Goal: Task Accomplishment & Management: Use online tool/utility

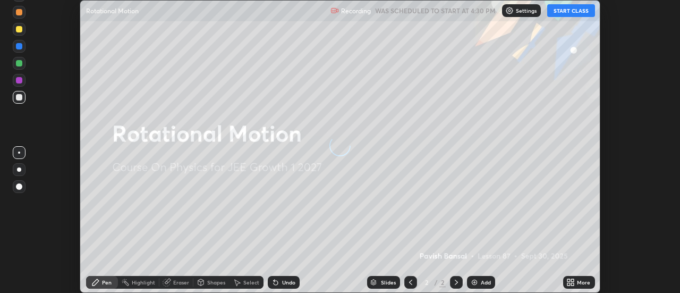
scroll to position [293, 680]
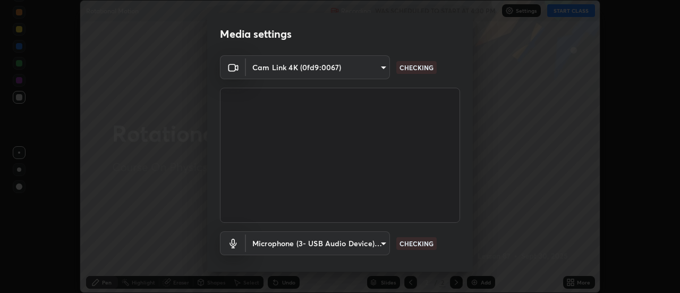
type input "20afe940cbeb59602439e807e0695b369d796bb7f65a41c81d65576627b30d72"
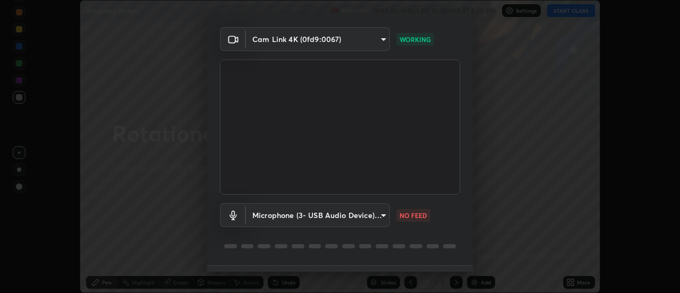
scroll to position [55, 0]
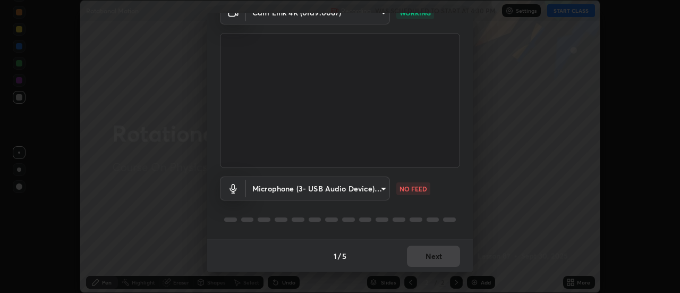
click at [376, 188] on body "Erase all Rotational Motion Recording WAS SCHEDULED TO START AT 4:30 PM Setting…" at bounding box center [340, 146] width 680 height 293
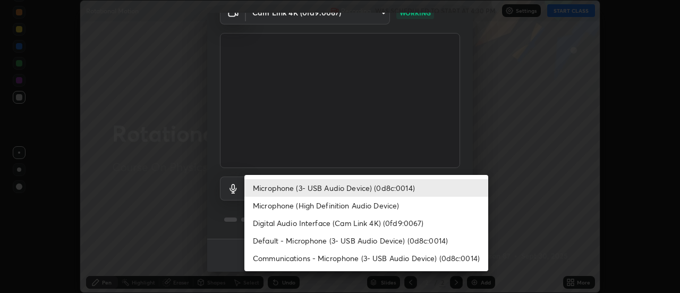
click at [358, 206] on li "Microphone (High Definition Audio Device)" at bounding box center [366, 206] width 244 height 18
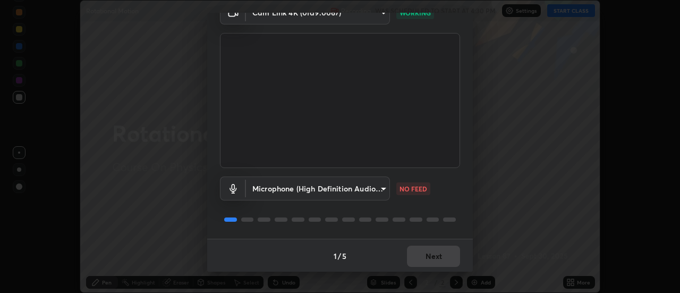
click at [353, 191] on body "Erase all Rotational Motion Recording WAS SCHEDULED TO START AT 4:30 PM Setting…" at bounding box center [340, 146] width 680 height 293
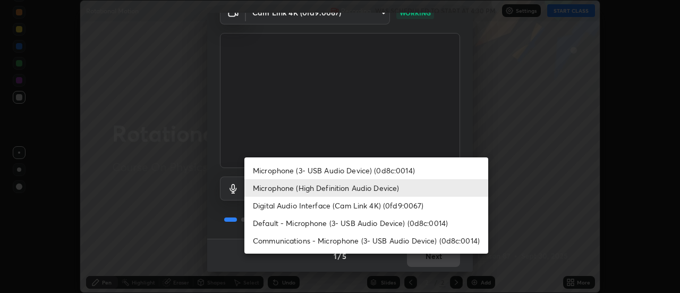
click at [355, 171] on li "Microphone (3- USB Audio Device) (0d8c:0014)" at bounding box center [366, 171] width 244 height 18
type input "c3f391ab106b1f92958b13081d7ccedd8c23622b1177265e6a9968b4401cb7f3"
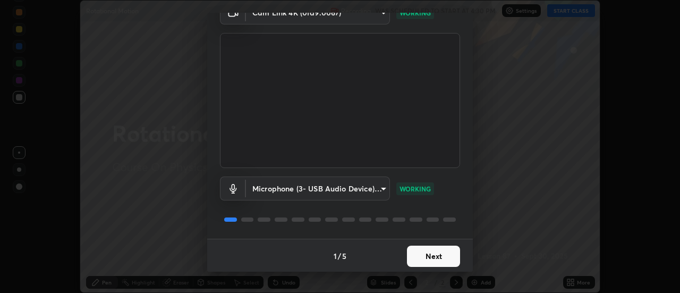
click at [439, 258] on button "Next" at bounding box center [433, 255] width 53 height 21
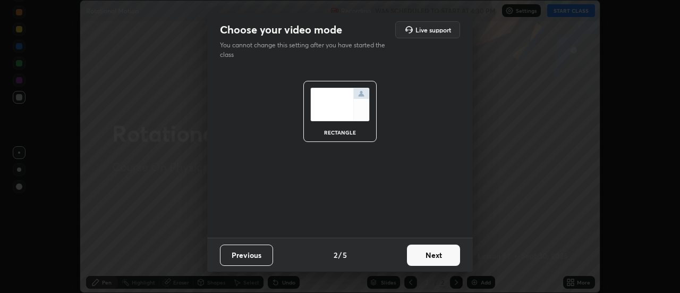
click at [445, 259] on button "Next" at bounding box center [433, 254] width 53 height 21
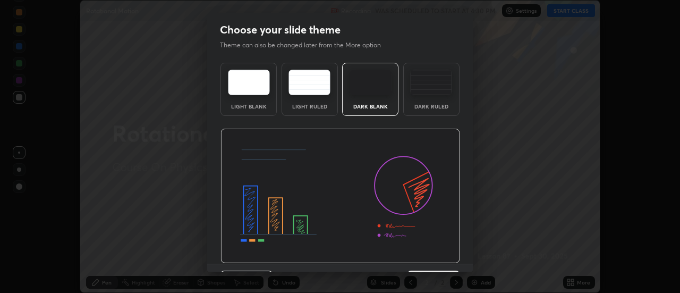
scroll to position [26, 0]
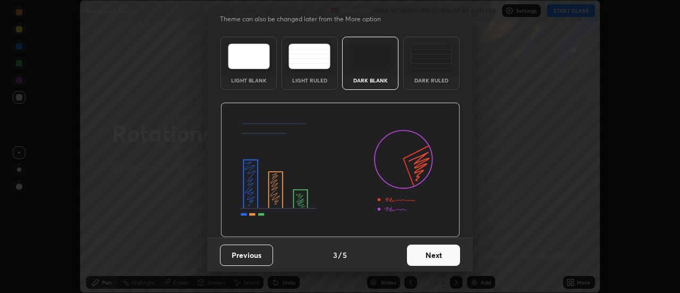
click at [444, 257] on button "Next" at bounding box center [433, 254] width 53 height 21
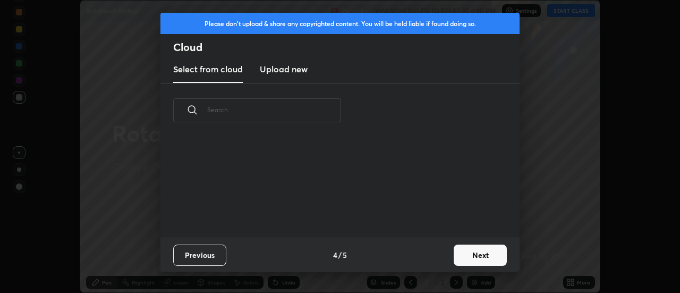
click at [447, 262] on div "Previous 4 / 5 Next" at bounding box center [339, 255] width 359 height 34
click at [459, 258] on button "Next" at bounding box center [480, 254] width 53 height 21
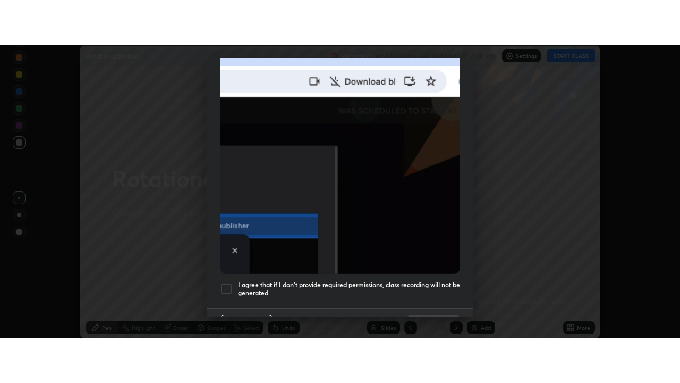
scroll to position [273, 0]
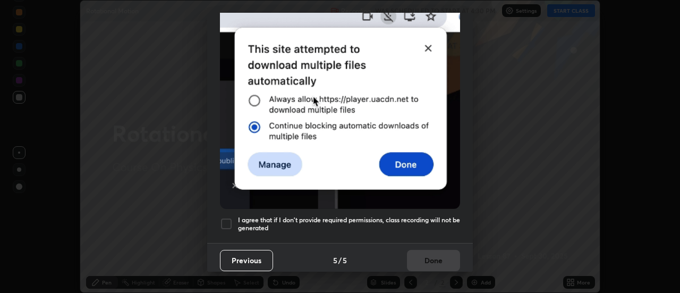
click at [418, 216] on h5 "I agree that if I don't provide required permissions, class recording will not …" at bounding box center [349, 224] width 222 height 16
click at [428, 265] on button "Done" at bounding box center [433, 260] width 53 height 21
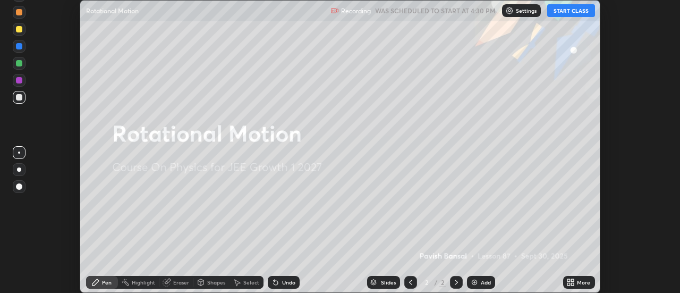
click at [569, 280] on icon at bounding box center [568, 280] width 3 height 3
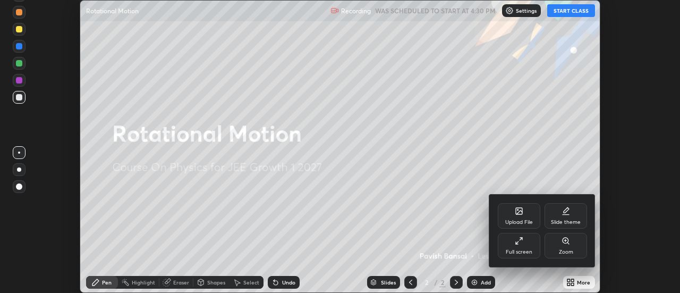
click at [530, 242] on div "Full screen" at bounding box center [519, 246] width 43 height 26
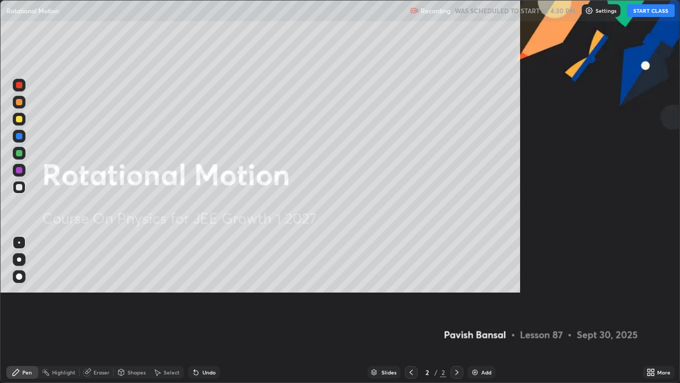
scroll to position [383, 680]
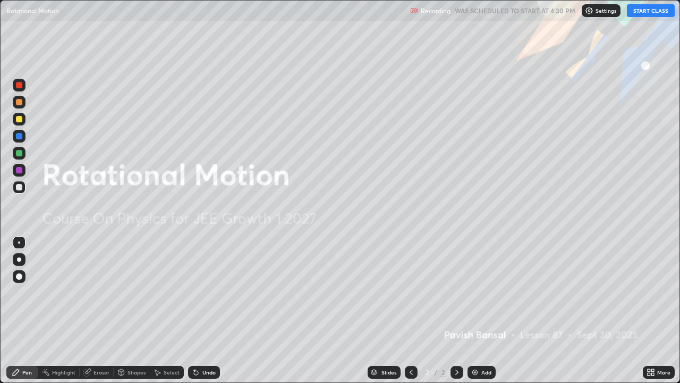
click at [642, 15] on button "START CLASS" at bounding box center [651, 10] width 48 height 13
click at [482, 292] on div "Add" at bounding box center [486, 371] width 10 height 5
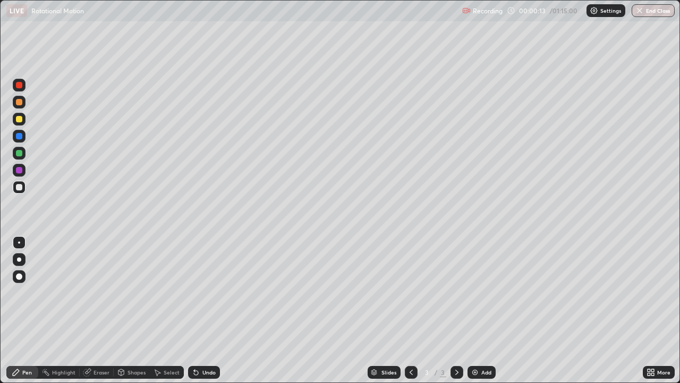
click at [24, 260] on div at bounding box center [19, 259] width 13 height 13
click at [19, 188] on div at bounding box center [19, 187] width 6 height 6
click at [20, 156] on div at bounding box center [19, 153] width 6 height 6
click at [204, 292] on div "Undo" at bounding box center [208, 371] width 13 height 5
click at [21, 276] on div at bounding box center [19, 276] width 6 height 6
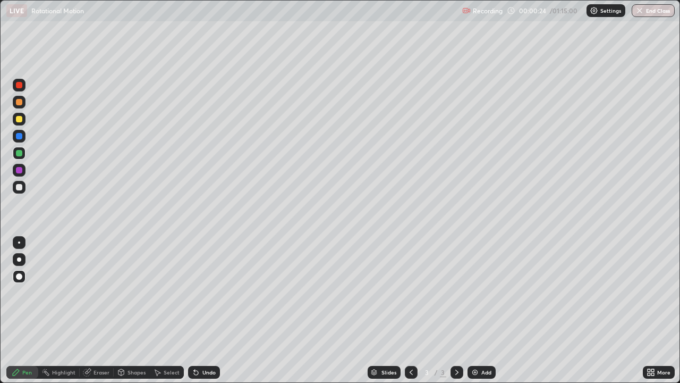
click at [19, 259] on div at bounding box center [19, 259] width 4 height 4
click at [19, 171] on div at bounding box center [19, 170] width 6 height 6
click at [22, 124] on div at bounding box center [19, 119] width 13 height 13
click at [201, 292] on div "Undo" at bounding box center [204, 372] width 32 height 13
click at [206, 292] on div "Undo" at bounding box center [204, 372] width 32 height 13
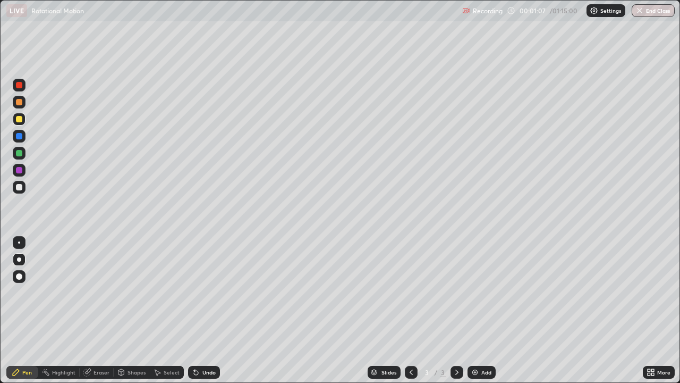
click at [21, 187] on div at bounding box center [19, 187] width 6 height 6
click at [21, 158] on div at bounding box center [19, 153] width 13 height 13
click at [20, 137] on div at bounding box center [19, 136] width 6 height 6
click at [59, 292] on div "Highlight" at bounding box center [63, 371] width 23 height 5
click at [21, 187] on div at bounding box center [19, 187] width 6 height 6
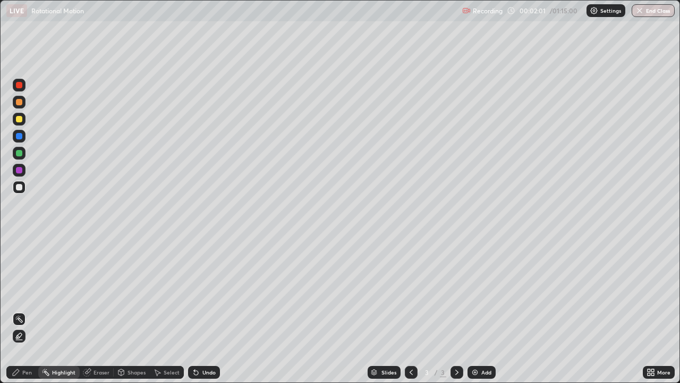
click at [31, 292] on div "Pen" at bounding box center [27, 371] width 10 height 5
click at [58, 292] on div "Highlight" at bounding box center [63, 371] width 23 height 5
click at [27, 292] on div "Pen" at bounding box center [27, 371] width 10 height 5
click at [20, 170] on div at bounding box center [19, 170] width 6 height 6
click at [24, 169] on div at bounding box center [19, 170] width 13 height 13
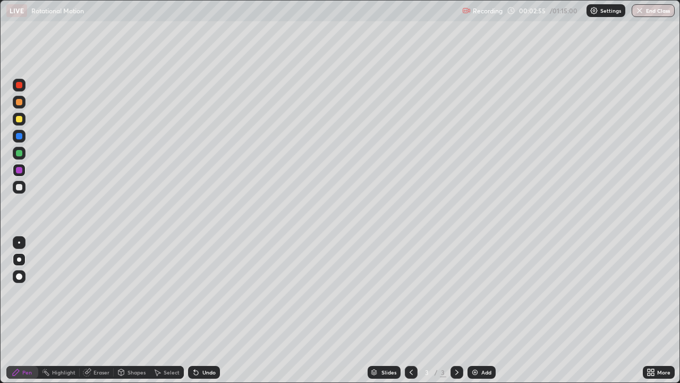
click at [24, 292] on div "Pen" at bounding box center [22, 372] width 32 height 13
click at [22, 185] on div at bounding box center [19, 187] width 6 height 6
click at [19, 188] on div at bounding box center [19, 187] width 6 height 6
click at [24, 189] on div at bounding box center [19, 187] width 13 height 13
click at [23, 174] on div at bounding box center [19, 170] width 13 height 13
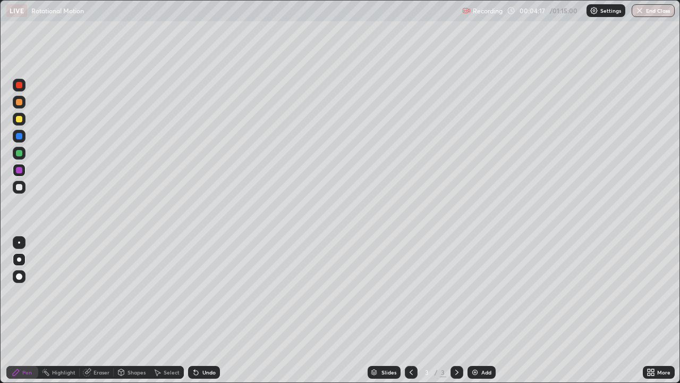
click at [23, 136] on div at bounding box center [19, 136] width 13 height 13
click at [21, 118] on div at bounding box center [19, 119] width 6 height 6
click at [478, 292] on img at bounding box center [475, 372] width 9 height 9
click at [21, 184] on div at bounding box center [19, 187] width 6 height 6
click at [202, 292] on div "Undo" at bounding box center [204, 372] width 32 height 13
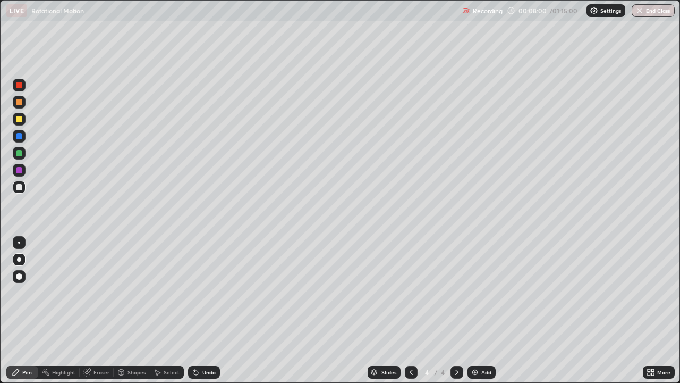
click at [199, 292] on div "Undo" at bounding box center [204, 372] width 32 height 13
click at [19, 172] on div at bounding box center [19, 170] width 6 height 6
click at [480, 292] on div "Add" at bounding box center [482, 372] width 28 height 13
click at [18, 188] on div at bounding box center [19, 187] width 6 height 6
click at [20, 123] on div at bounding box center [19, 119] width 13 height 13
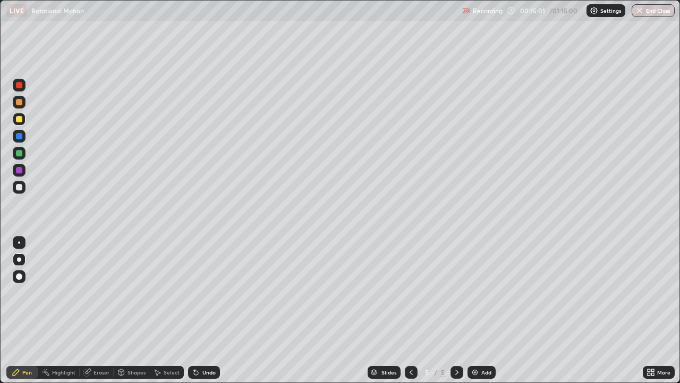
click at [60, 292] on div "Highlight" at bounding box center [63, 371] width 23 height 5
click at [476, 292] on img at bounding box center [475, 372] width 9 height 9
click at [29, 292] on div "Pen" at bounding box center [27, 371] width 10 height 5
click at [22, 189] on div at bounding box center [19, 187] width 6 height 6
click at [19, 119] on div at bounding box center [19, 119] width 6 height 6
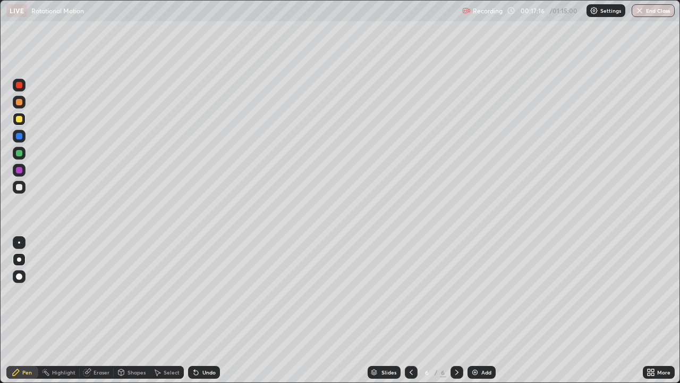
click at [202, 292] on div "Undo" at bounding box center [208, 371] width 13 height 5
click at [206, 292] on div "Undo" at bounding box center [208, 371] width 13 height 5
click at [22, 170] on div at bounding box center [19, 170] width 6 height 6
click at [70, 292] on div "Highlight" at bounding box center [58, 372] width 41 height 13
click at [28, 292] on div "Pen" at bounding box center [27, 371] width 10 height 5
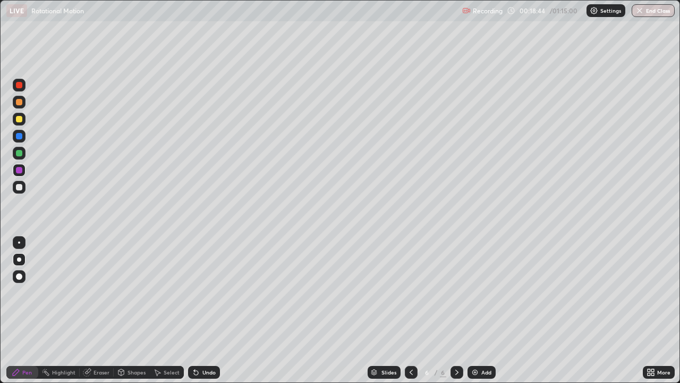
click at [209, 292] on div "Undo" at bounding box center [208, 371] width 13 height 5
click at [210, 292] on div "Undo" at bounding box center [208, 371] width 13 height 5
click at [62, 292] on div "Highlight" at bounding box center [63, 371] width 23 height 5
click at [485, 292] on div "Add" at bounding box center [482, 372] width 28 height 13
click at [32, 292] on div "Pen" at bounding box center [22, 372] width 32 height 13
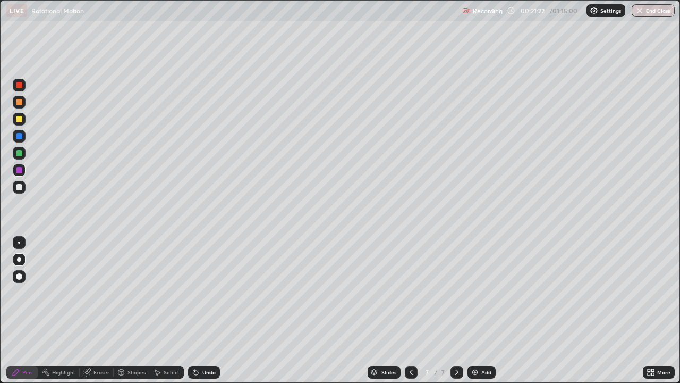
click at [21, 185] on div at bounding box center [19, 187] width 6 height 6
click at [21, 152] on div at bounding box center [19, 153] width 6 height 6
click at [23, 170] on div at bounding box center [19, 170] width 13 height 13
click at [63, 292] on div "Highlight" at bounding box center [63, 371] width 23 height 5
click at [26, 292] on div "Pen" at bounding box center [27, 371] width 10 height 5
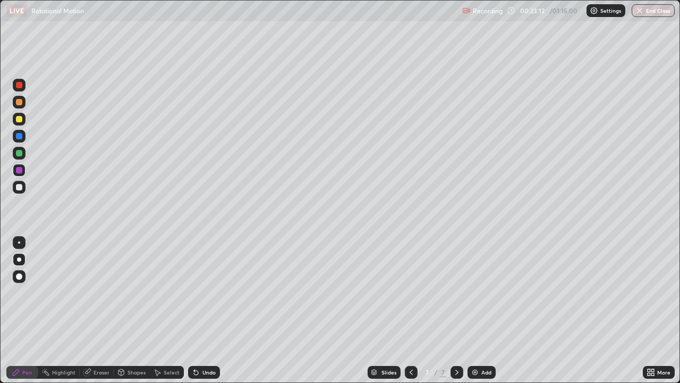
click at [210, 292] on div "Undo" at bounding box center [208, 371] width 13 height 5
click at [209, 292] on div "Undo" at bounding box center [208, 371] width 13 height 5
click at [203, 292] on div "Undo" at bounding box center [204, 372] width 32 height 13
click at [214, 292] on div "Undo" at bounding box center [204, 372] width 32 height 13
click at [213, 292] on div "Undo" at bounding box center [208, 371] width 13 height 5
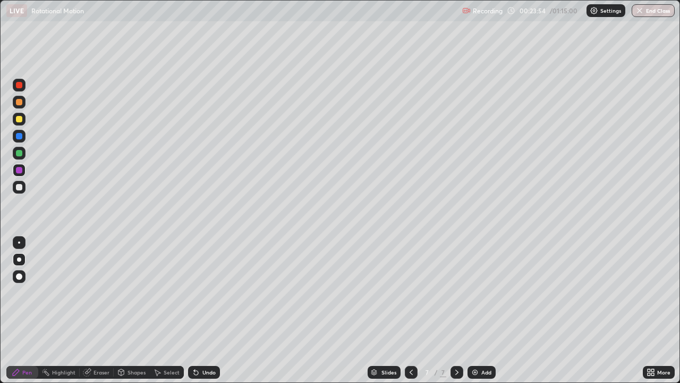
click at [214, 292] on div "Undo" at bounding box center [208, 371] width 13 height 5
click at [479, 292] on div "Add" at bounding box center [482, 372] width 28 height 13
click at [18, 188] on div at bounding box center [19, 187] width 6 height 6
click at [19, 122] on div at bounding box center [19, 119] width 6 height 6
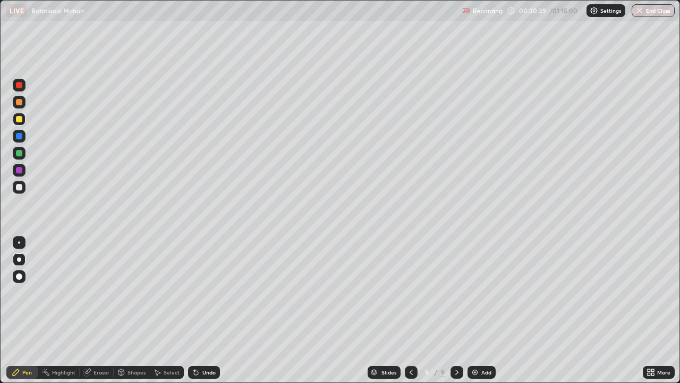
click at [20, 153] on div at bounding box center [19, 153] width 6 height 6
click at [20, 152] on div at bounding box center [19, 153] width 6 height 6
click at [198, 292] on div "Undo" at bounding box center [204, 372] width 32 height 13
click at [21, 184] on div at bounding box center [19, 187] width 6 height 6
click at [20, 172] on div at bounding box center [19, 170] width 6 height 6
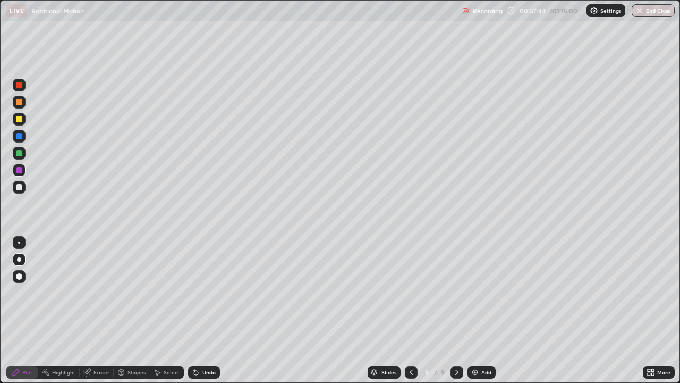
click at [205, 292] on div "Undo" at bounding box center [208, 371] width 13 height 5
click at [204, 292] on div "Undo" at bounding box center [208, 371] width 13 height 5
click at [200, 292] on div "Undo" at bounding box center [204, 372] width 32 height 13
click at [201, 292] on div "Undo" at bounding box center [204, 372] width 32 height 13
click at [20, 187] on div at bounding box center [19, 187] width 6 height 6
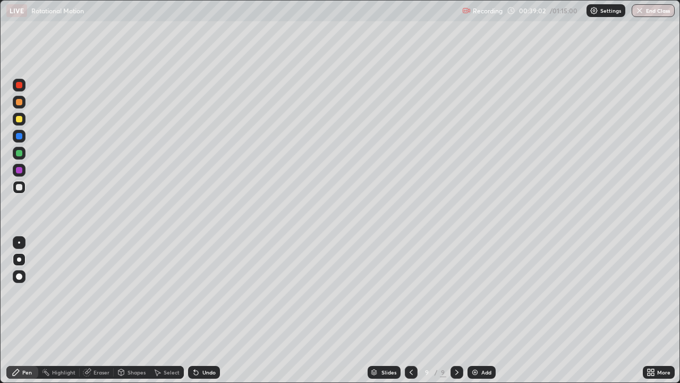
click at [216, 292] on div "Undo" at bounding box center [204, 372] width 32 height 13
click at [19, 172] on div at bounding box center [19, 170] width 6 height 6
click at [69, 292] on div "Highlight" at bounding box center [63, 371] width 23 height 5
click at [31, 292] on div "Pen" at bounding box center [27, 371] width 10 height 5
click at [108, 292] on div "Eraser" at bounding box center [102, 371] width 16 height 5
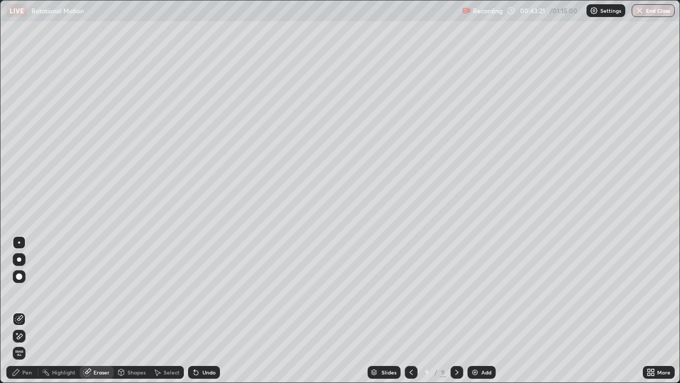
click at [21, 292] on icon at bounding box center [19, 336] width 9 height 9
click at [32, 292] on div "Pen" at bounding box center [22, 372] width 32 height 13
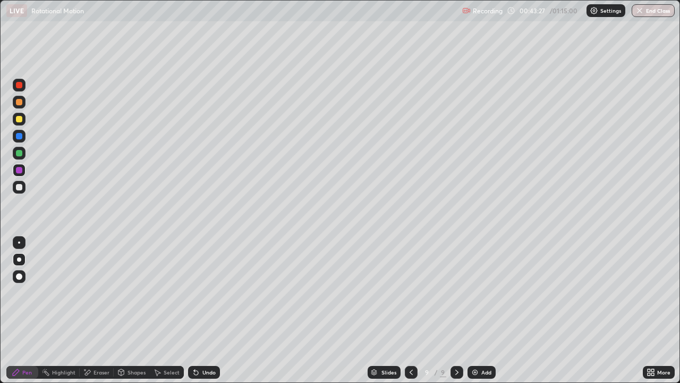
click at [23, 155] on div at bounding box center [19, 153] width 13 height 13
click at [479, 292] on div "Add" at bounding box center [482, 372] width 28 height 13
click at [19, 189] on div at bounding box center [19, 187] width 6 height 6
click at [20, 115] on div at bounding box center [19, 119] width 13 height 13
click at [20, 120] on div at bounding box center [19, 119] width 6 height 6
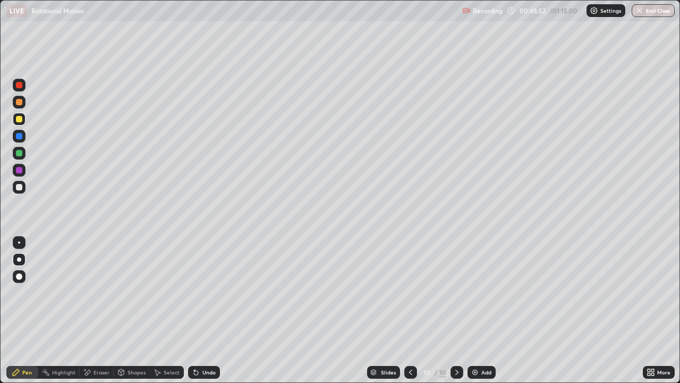
click at [197, 292] on icon at bounding box center [196, 372] width 9 height 9
click at [196, 292] on icon at bounding box center [196, 372] width 9 height 9
click at [194, 292] on icon at bounding box center [194, 369] width 1 height 1
click at [20, 153] on div at bounding box center [19, 153] width 6 height 6
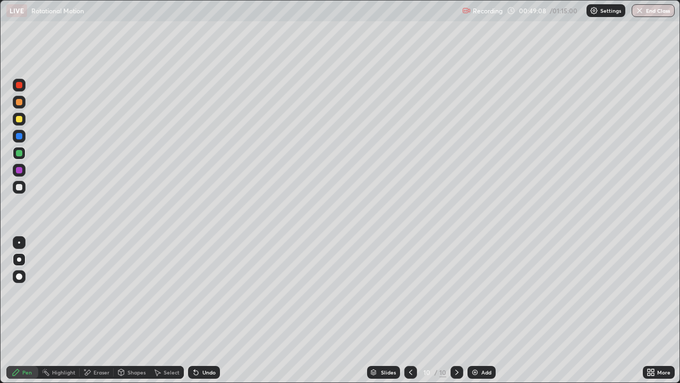
click at [195, 292] on icon at bounding box center [196, 372] width 4 height 4
click at [20, 187] on div at bounding box center [19, 187] width 6 height 6
click at [19, 168] on div at bounding box center [19, 170] width 6 height 6
click at [20, 189] on div at bounding box center [19, 187] width 6 height 6
click at [49, 292] on icon at bounding box center [45, 372] width 9 height 9
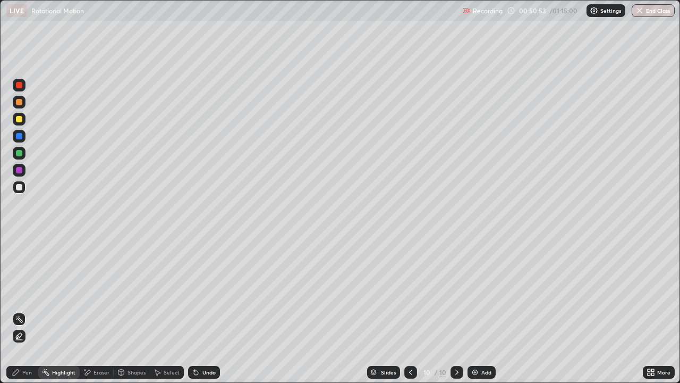
click at [22, 292] on div "Pen" at bounding box center [27, 371] width 10 height 5
click at [24, 190] on div at bounding box center [19, 187] width 13 height 13
click at [20, 121] on div at bounding box center [19, 119] width 6 height 6
click at [23, 107] on div at bounding box center [19, 102] width 13 height 13
click at [208, 292] on div "Undo" at bounding box center [208, 371] width 13 height 5
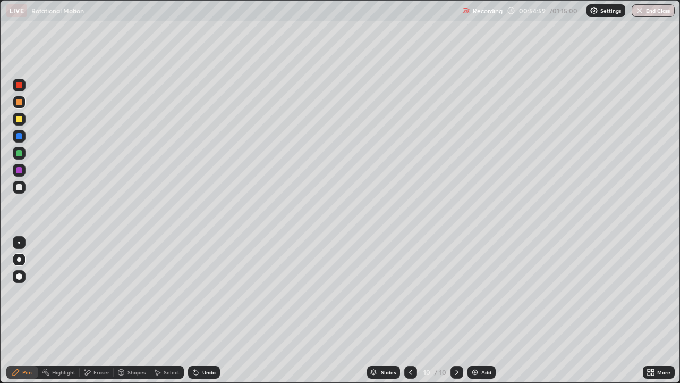
click at [209, 292] on div "Undo" at bounding box center [208, 371] width 13 height 5
click at [18, 191] on div at bounding box center [19, 187] width 13 height 13
click at [20, 152] on div at bounding box center [19, 153] width 6 height 6
click at [206, 292] on div "Undo" at bounding box center [208, 371] width 13 height 5
click at [479, 292] on div "Add" at bounding box center [482, 372] width 28 height 13
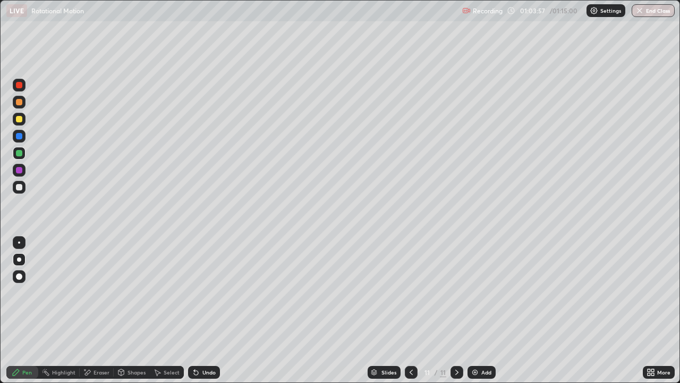
click at [21, 190] on div at bounding box center [19, 187] width 6 height 6
click at [22, 121] on div at bounding box center [19, 119] width 6 height 6
click at [194, 292] on icon at bounding box center [194, 369] width 1 height 1
click at [92, 292] on div "Eraser" at bounding box center [97, 372] width 34 height 13
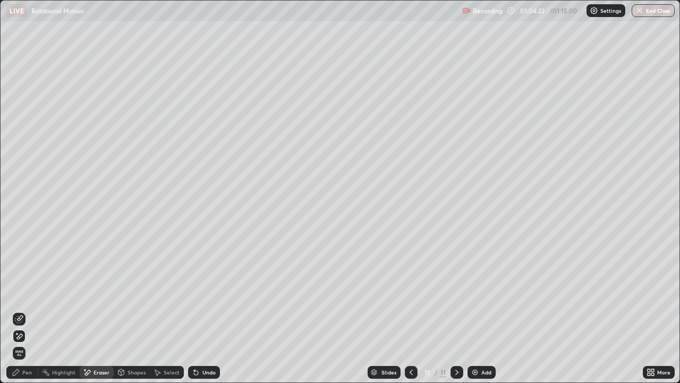
click at [22, 292] on div "Pen" at bounding box center [22, 372] width 32 height 13
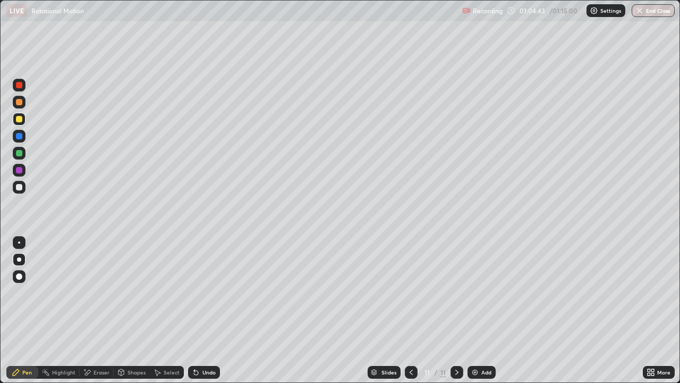
click at [21, 189] on div at bounding box center [19, 187] width 6 height 6
click at [16, 170] on div at bounding box center [19, 170] width 6 height 6
click at [192, 292] on icon at bounding box center [196, 372] width 9 height 9
click at [208, 292] on div "Undo" at bounding box center [208, 371] width 13 height 5
click at [210, 292] on div "Undo" at bounding box center [208, 371] width 13 height 5
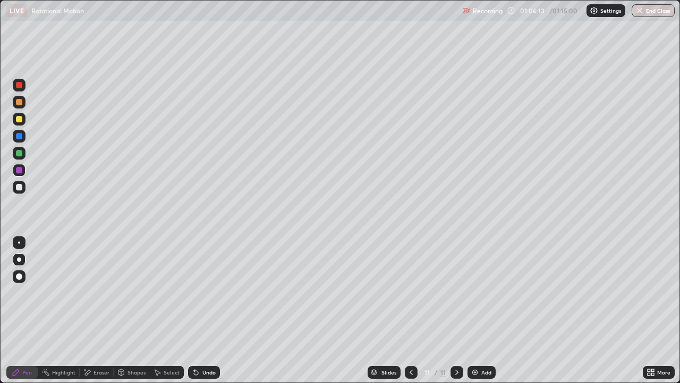
click at [202, 292] on div "Undo" at bounding box center [208, 371] width 13 height 5
click at [211, 292] on div "Undo" at bounding box center [208, 371] width 13 height 5
click at [209, 292] on div "Undo" at bounding box center [204, 372] width 32 height 13
click at [662, 16] on button "End Class" at bounding box center [653, 10] width 43 height 13
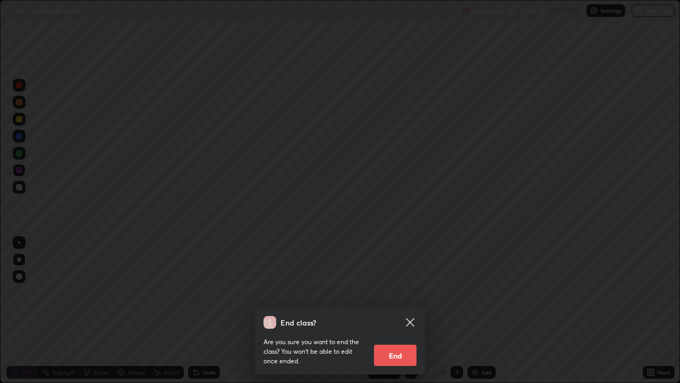
click at [400, 292] on button "End" at bounding box center [395, 354] width 43 height 21
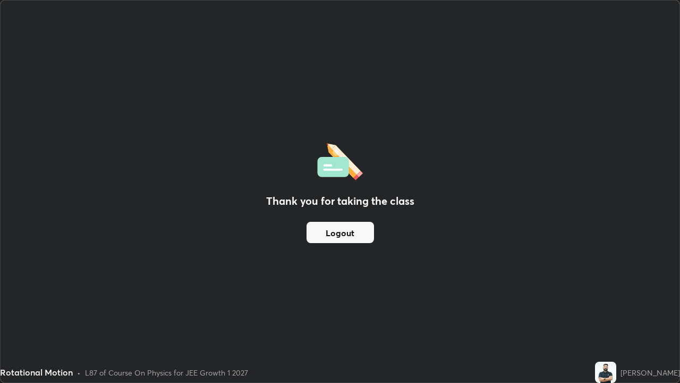
click at [344, 229] on button "Logout" at bounding box center [340, 232] width 67 height 21
